Goal: Information Seeking & Learning: Learn about a topic

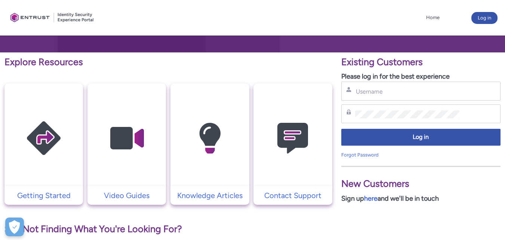
scroll to position [107, 0]
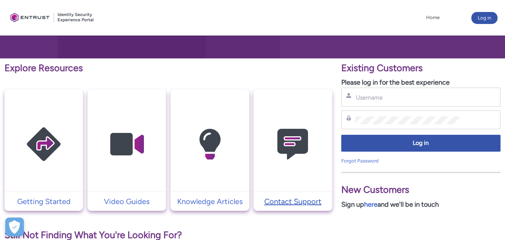
click at [298, 202] on p "Contact Support" at bounding box center [292, 201] width 71 height 11
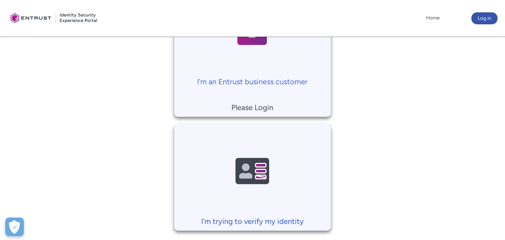
scroll to position [224, 0]
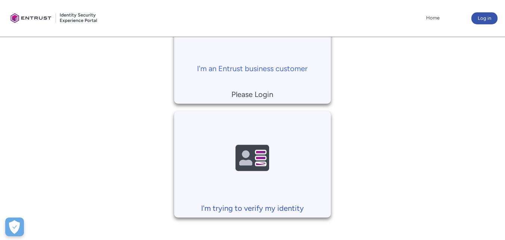
click at [264, 208] on p "I'm trying to verify my identity" at bounding box center [252, 207] width 149 height 11
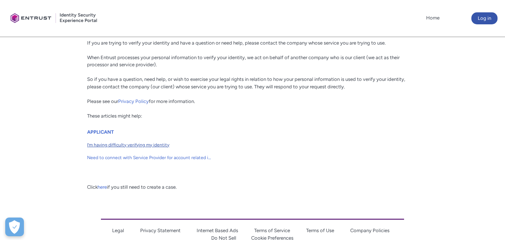
scroll to position [112, 0]
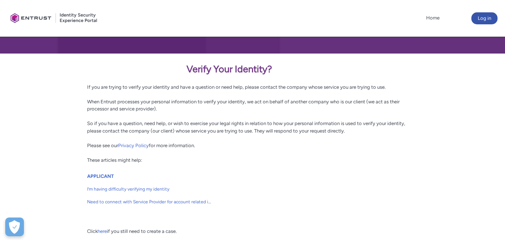
drag, startPoint x: 196, startPoint y: 163, endPoint x: 108, endPoint y: 76, distance: 124.3
click at [108, 76] on div "Verify Your Identity? If you are trying to verify your identity and have a ques…" at bounding box center [252, 146] width 337 height 187
click at [281, 157] on div "Verify Your Identity? If you are trying to verify your identity and have a ques…" at bounding box center [252, 113] width 331 height 102
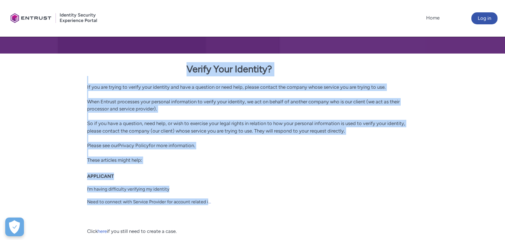
drag, startPoint x: 60, startPoint y: 178, endPoint x: 229, endPoint y: 194, distance: 169.8
click at [229, 194] on div "Verify Your Identity? If you are trying to verify your identity and have a ques…" at bounding box center [252, 146] width 505 height 187
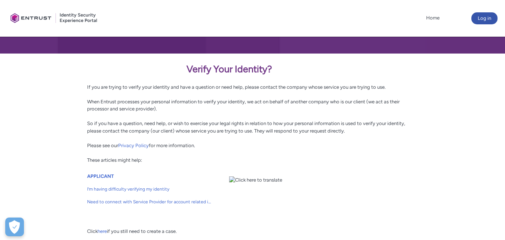
click at [278, 193] on ul "APPLICANT I’m having difficulty verifying my identity Need to connect with Serv…" at bounding box center [252, 195] width 331 height 46
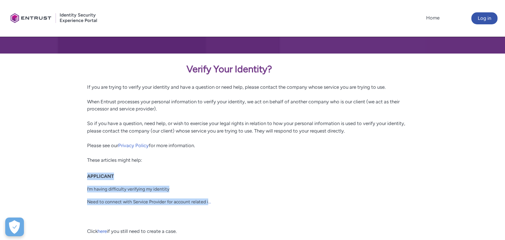
drag, startPoint x: 87, startPoint y: 168, endPoint x: 185, endPoint y: 216, distance: 109.4
click at [185, 216] on div "Verify Your Identity? If you are trying to verify your identity and have a ques…" at bounding box center [252, 146] width 337 height 187
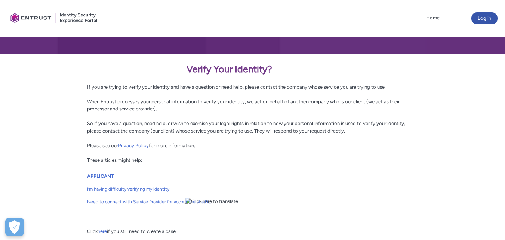
click at [387, 145] on div "Verify Your Identity? If you are trying to verify your identity and have a ques…" at bounding box center [252, 113] width 331 height 102
click at [150, 188] on span "I’m having difficulty verifying my identity" at bounding box center [149, 188] width 124 height 7
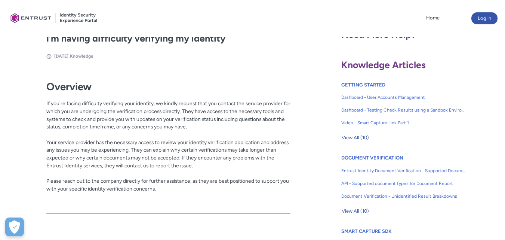
scroll to position [112, 0]
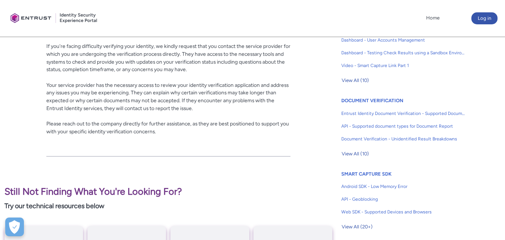
scroll to position [187, 0]
